Goal: Browse casually

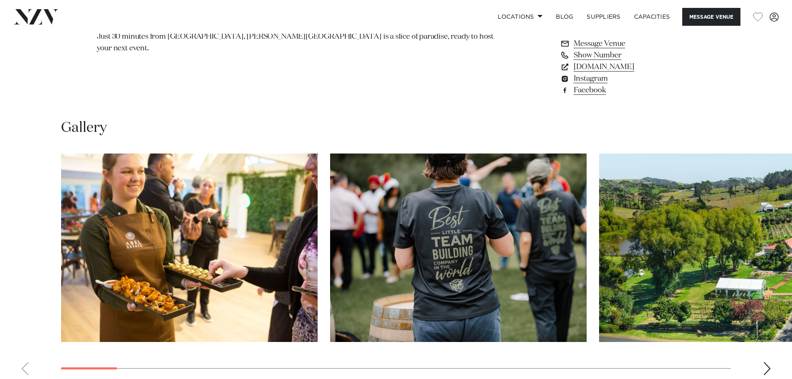
scroll to position [749, 0]
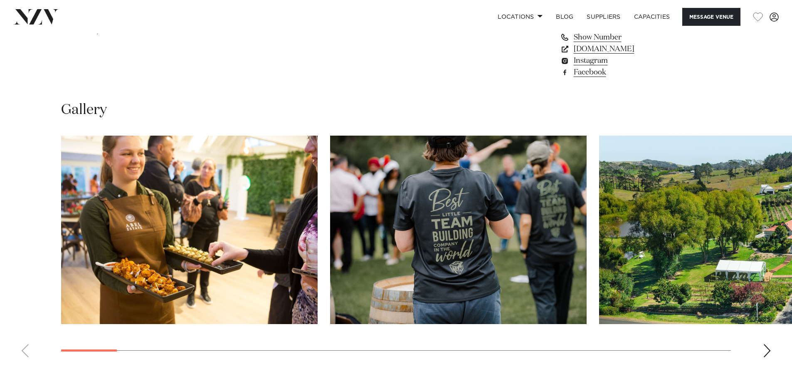
click at [768, 345] on div "Next slide" at bounding box center [767, 350] width 8 height 13
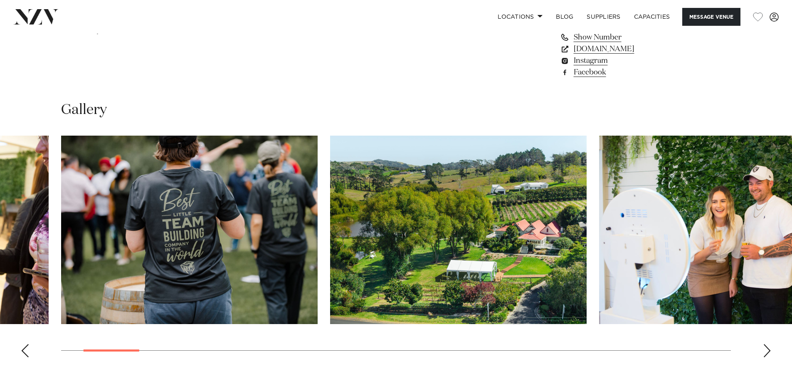
click at [768, 345] on div "Next slide" at bounding box center [767, 350] width 8 height 13
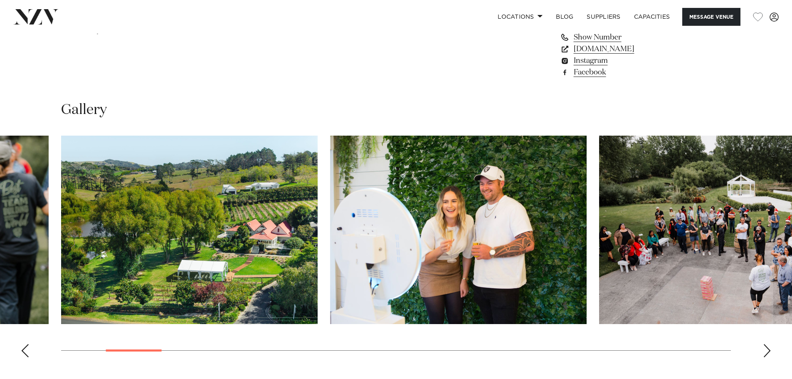
click at [768, 345] on div "Next slide" at bounding box center [767, 350] width 8 height 13
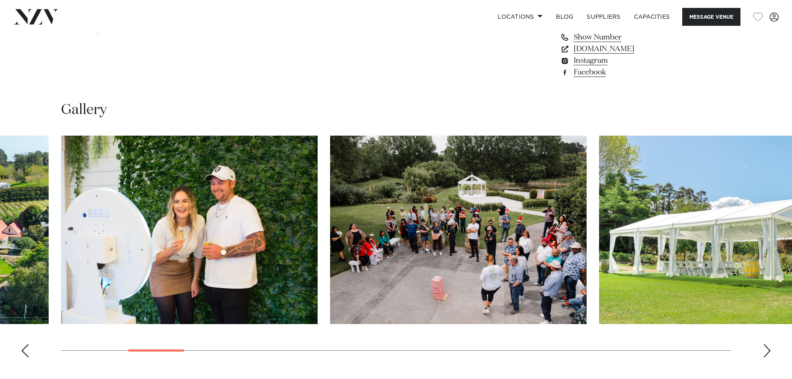
click at [768, 345] on div "Next slide" at bounding box center [767, 350] width 8 height 13
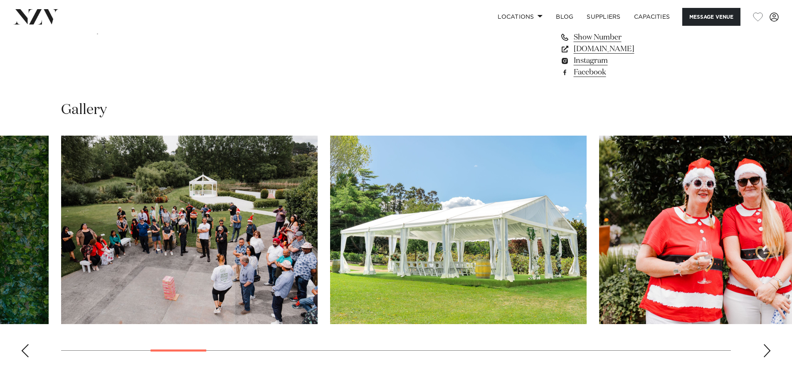
click at [768, 345] on div "Next slide" at bounding box center [767, 350] width 8 height 13
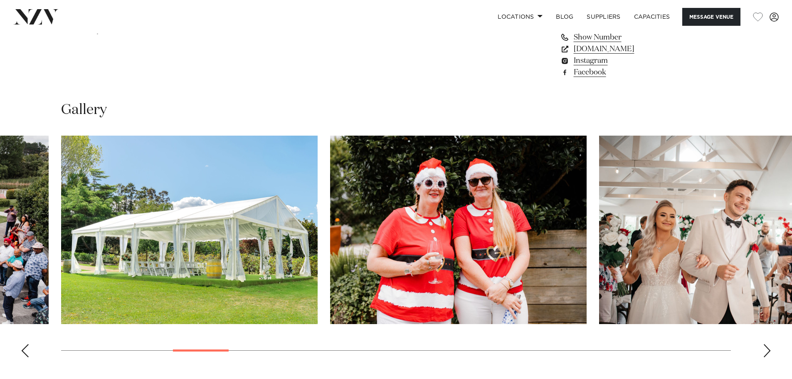
click at [768, 345] on div "Next slide" at bounding box center [767, 350] width 8 height 13
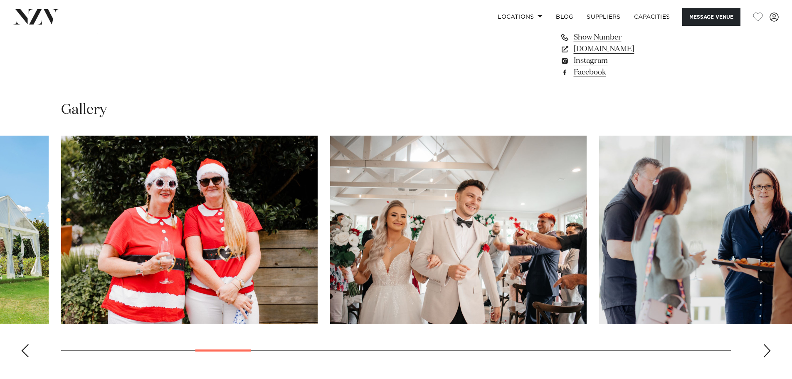
click at [768, 345] on div "Next slide" at bounding box center [767, 350] width 8 height 13
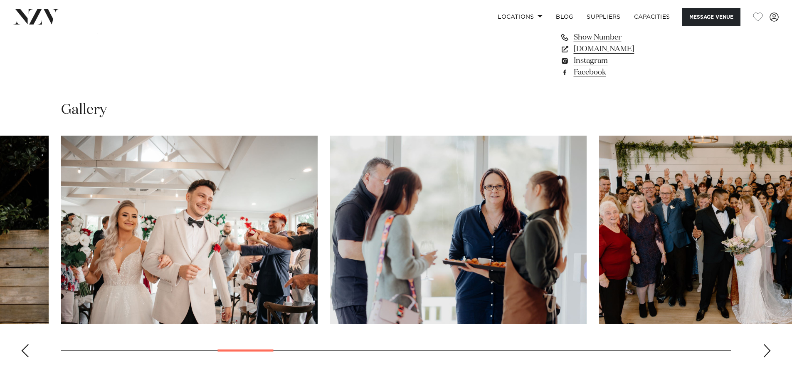
click at [768, 345] on div "Next slide" at bounding box center [767, 350] width 8 height 13
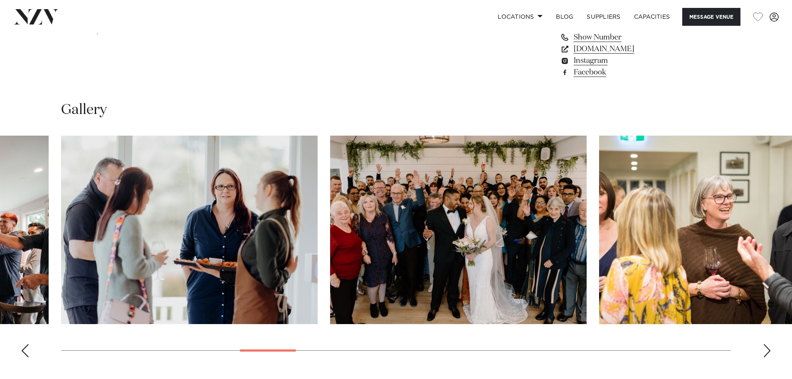
click at [768, 345] on div "Next slide" at bounding box center [767, 350] width 8 height 13
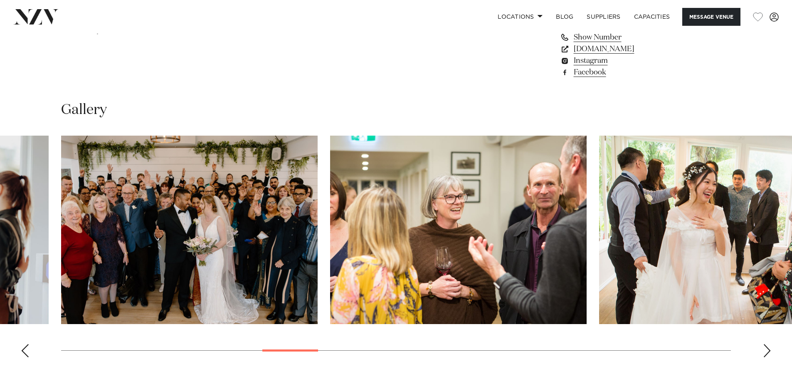
click at [768, 345] on div "Next slide" at bounding box center [767, 350] width 8 height 13
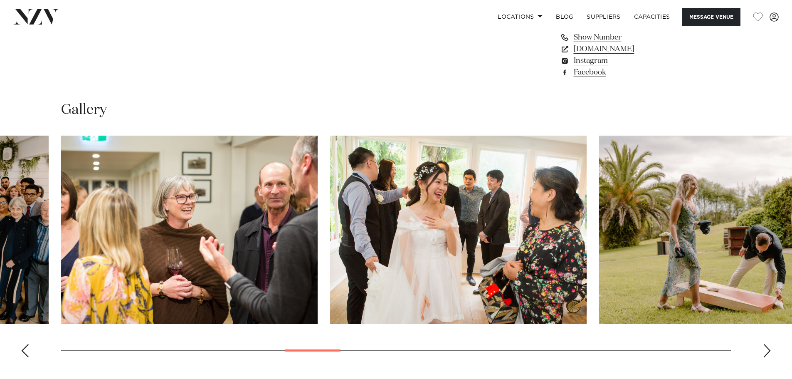
click at [768, 345] on div "Next slide" at bounding box center [767, 350] width 8 height 13
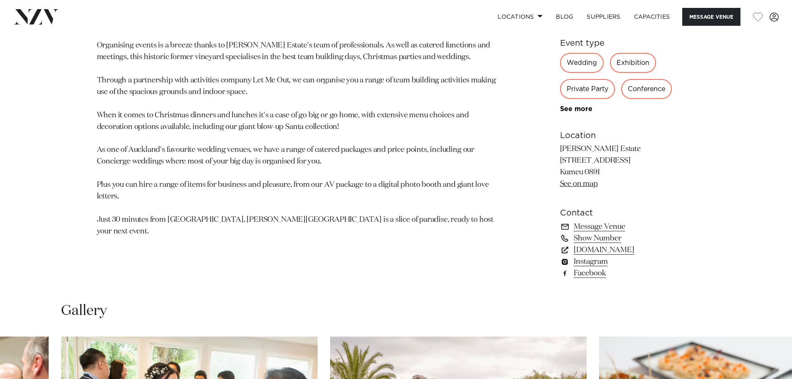
scroll to position [541, 0]
